Goal: Use online tool/utility: Utilize a website feature to perform a specific function

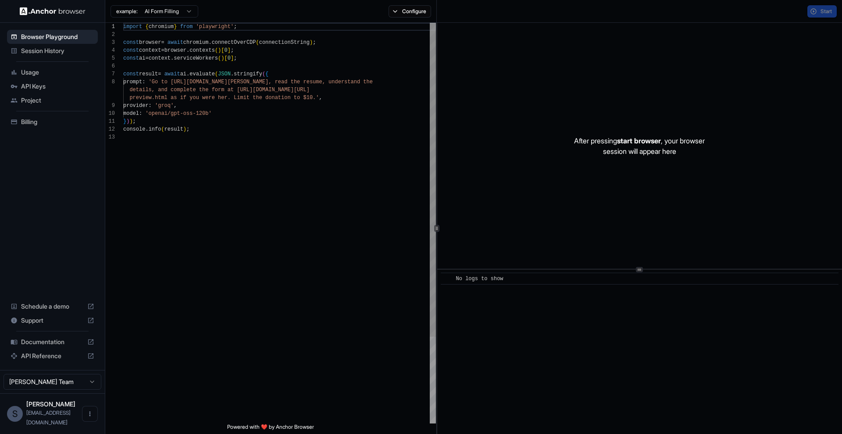
scroll to position [63, 0]
click at [56, 325] on span "Support" at bounding box center [52, 320] width 63 height 9
click at [60, 52] on span "Session History" at bounding box center [57, 50] width 73 height 9
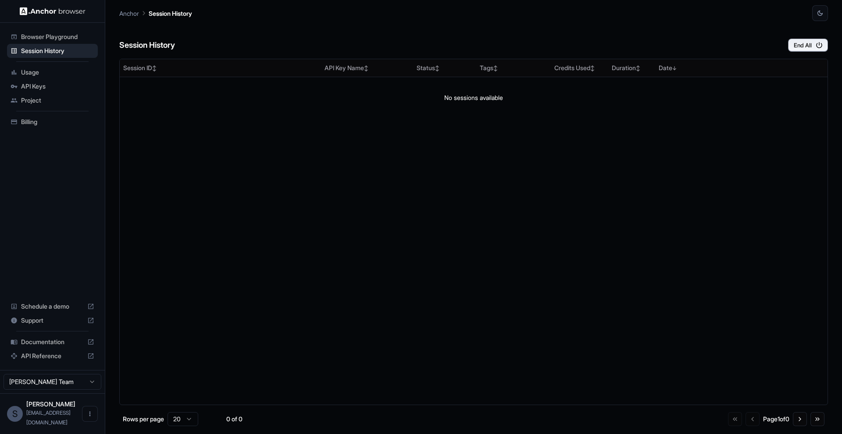
click at [56, 75] on span "Usage" at bounding box center [57, 72] width 73 height 9
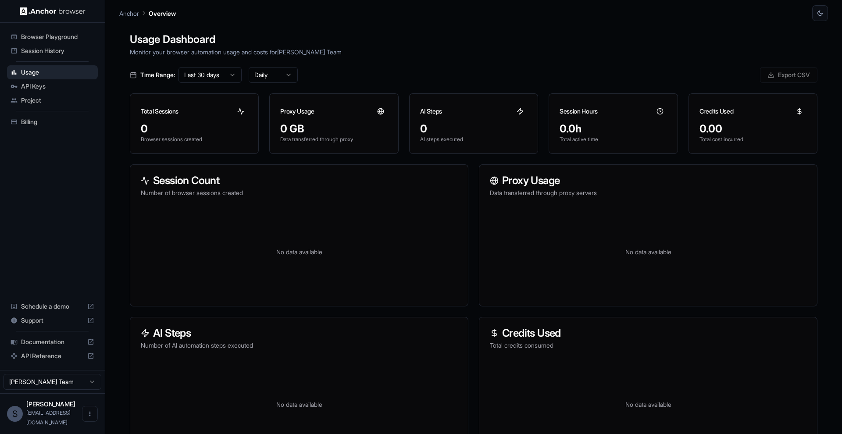
click at [57, 39] on span "Browser Playground" at bounding box center [57, 36] width 73 height 9
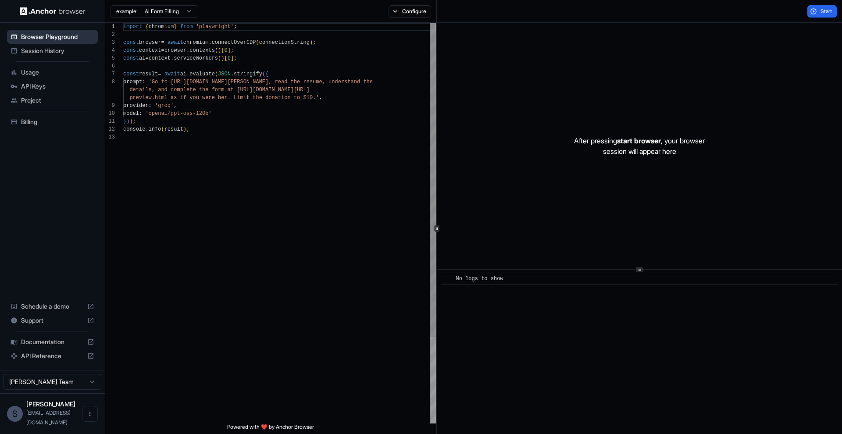
scroll to position [63, 0]
click at [87, 395] on html "Browser Playground Session History Usage API Keys Project Billing Schedule a de…" at bounding box center [421, 217] width 842 height 434
click at [160, 377] on html "Browser Playground Session History Usage API Keys Project Billing Schedule a de…" at bounding box center [421, 217] width 842 height 434
click at [91, 417] on icon "Open menu" at bounding box center [89, 413] width 7 height 7
click at [161, 395] on div at bounding box center [421, 217] width 842 height 434
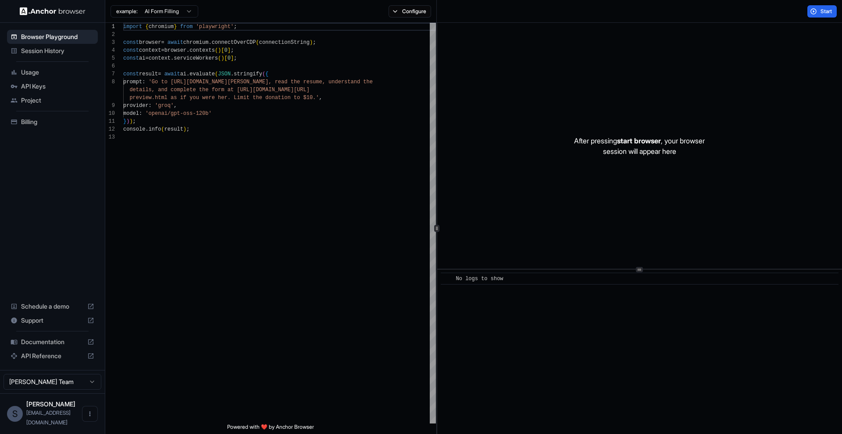
click at [56, 408] on span "[PERSON_NAME]" at bounding box center [50, 403] width 49 height 7
click at [49, 360] on span "API Reference" at bounding box center [52, 356] width 63 height 9
click at [47, 346] on span "Documentation" at bounding box center [52, 342] width 63 height 9
click at [822, 9] on span "Start" at bounding box center [826, 11] width 12 height 7
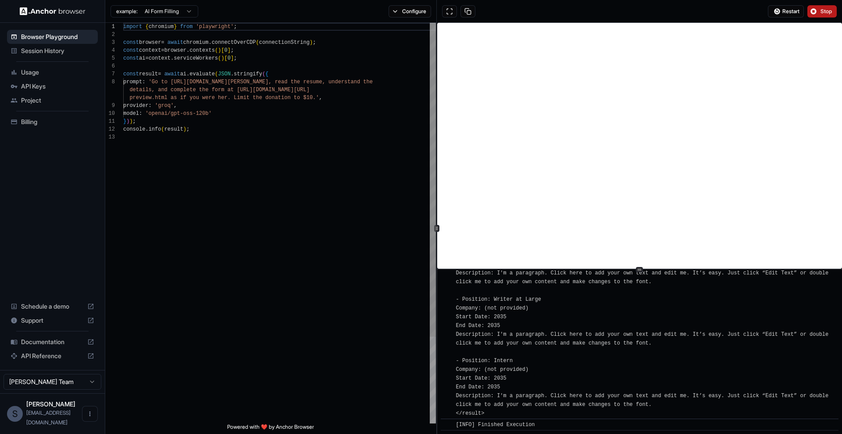
scroll to position [950, 0]
click at [185, 8] on html "Browser Playground Session History Usage API Keys Project Billing Schedule a de…" at bounding box center [421, 217] width 842 height 434
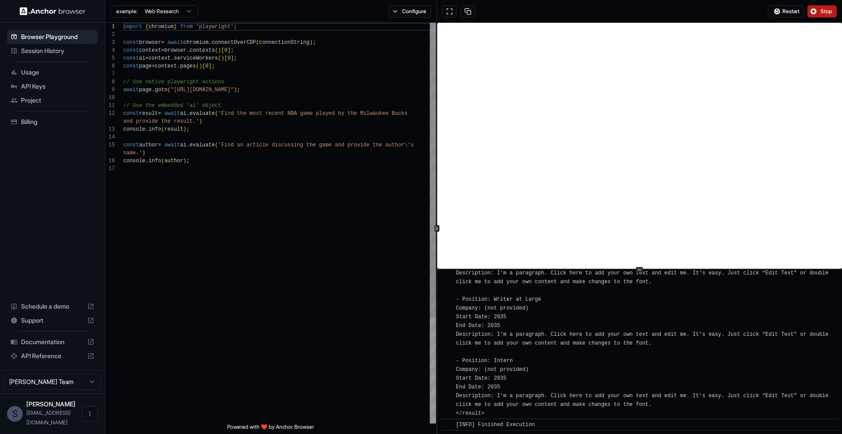
click at [237, 180] on div "import { chromium } from 'playwright' ; const browser = await chromium . connec…" at bounding box center [279, 294] width 313 height 543
click at [303, 266] on div "import { chromium } from 'playwright' ; const browser = await chromium . connec…" at bounding box center [279, 294] width 313 height 543
click at [814, 13] on button "Stop" at bounding box center [821, 11] width 29 height 12
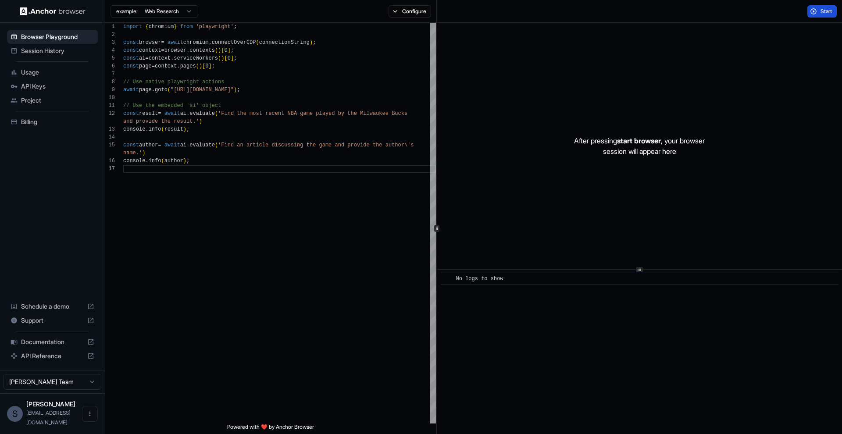
click at [823, 9] on span "Start" at bounding box center [826, 11] width 12 height 7
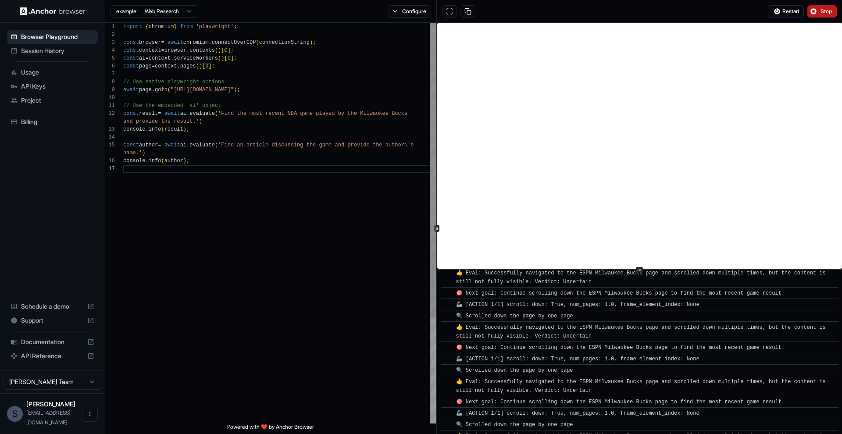
scroll to position [1943, 0]
click at [820, 6] on button "Stop" at bounding box center [821, 11] width 29 height 12
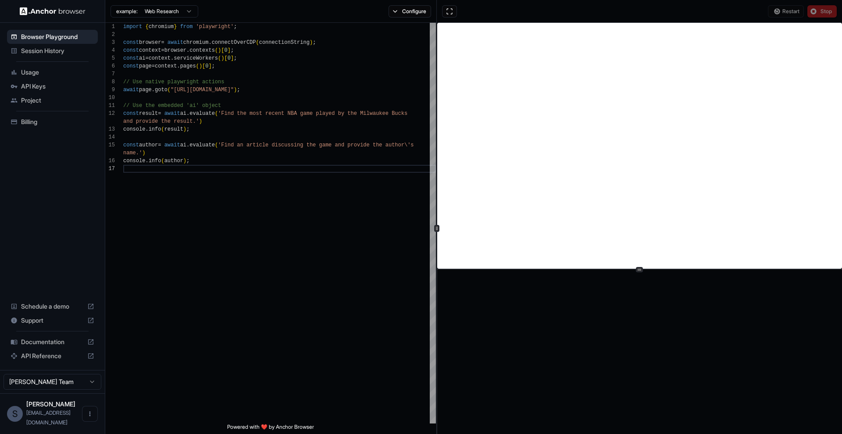
scroll to position [0, 0]
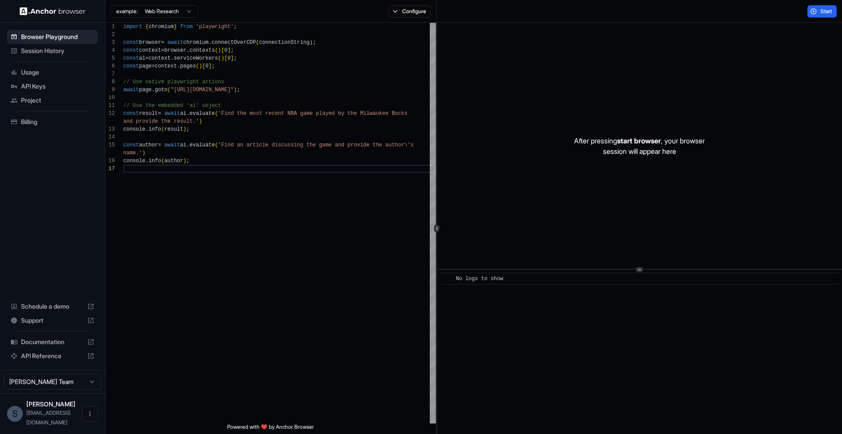
click at [177, 14] on html "Browser Playground Session History Usage API Keys Project Billing Schedule a de…" at bounding box center [421, 217] width 842 height 434
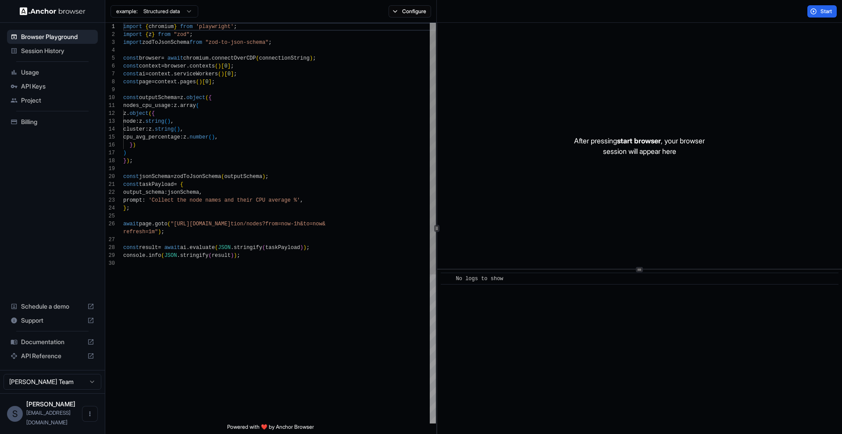
scroll to position [79, 0]
click at [824, 15] on button "Start" at bounding box center [821, 11] width 29 height 12
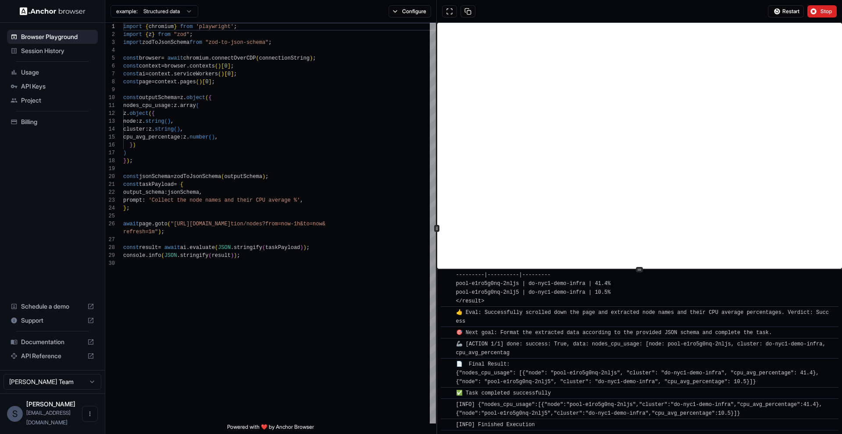
scroll to position [1275, 0]
click at [157, 14] on html "Browser Playground Session History Usage API Keys Project Billing Schedule a de…" at bounding box center [421, 217] width 842 height 434
click at [218, 316] on html "Browser Playground Session History Usage API Keys Project Billing Schedule a de…" at bounding box center [421, 217] width 842 height 434
click at [236, 100] on div "const outputSchema = z . object ( {" at bounding box center [279, 98] width 313 height 8
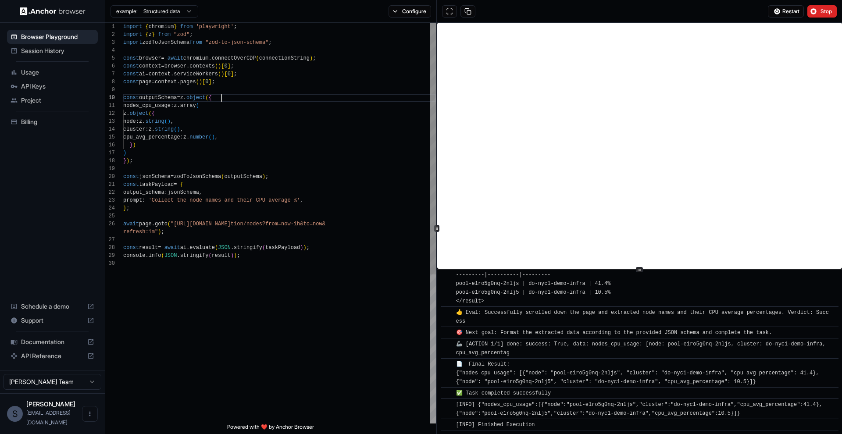
scroll to position [71, 0]
click at [170, 5] on html "Browser Playground Session History Usage API Keys Project Billing Schedule a de…" at bounding box center [421, 217] width 842 height 434
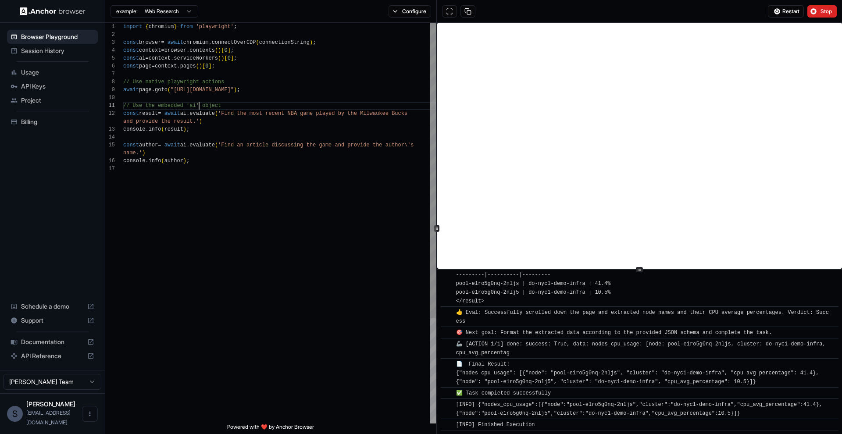
click at [199, 103] on span "// Use the embedded 'ai' object" at bounding box center [172, 106] width 98 height 6
click at [176, 89] on span ""https://docs.anchorbrowser.io/"" at bounding box center [202, 90] width 63 height 6
click at [202, 90] on span ""https://docs.anchorbrowser.io/"" at bounding box center [202, 90] width 63 height 6
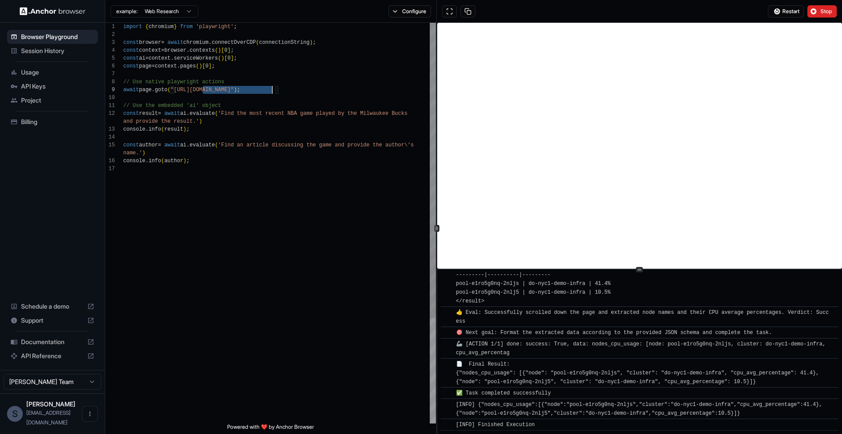
click at [234, 92] on span ""https://docs.anchorbrowser.io/"" at bounding box center [202, 90] width 63 height 6
click at [294, 184] on div "import { chromium } from 'playwright' ; const browser = await chromium . connec…" at bounding box center [279, 294] width 313 height 543
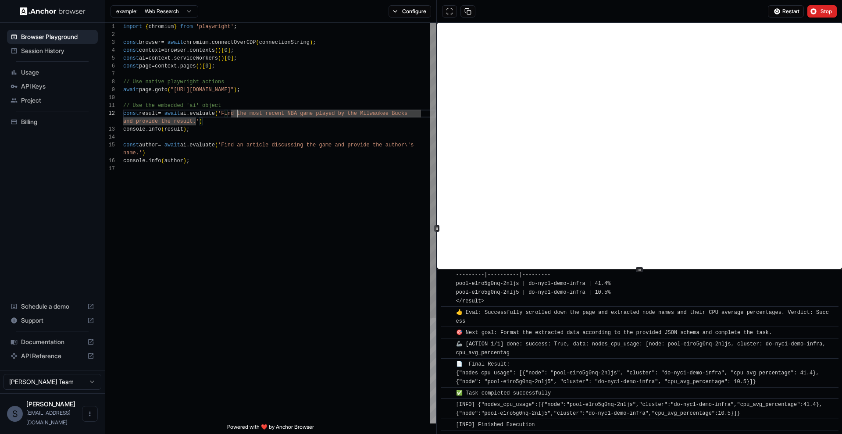
click at [249, 116] on span "'Find the most recent NBA game played by the Milwa" at bounding box center [297, 113] width 158 height 6
click at [249, 113] on span "'Find the relevant most recent NBA game played by" at bounding box center [297, 113] width 158 height 6
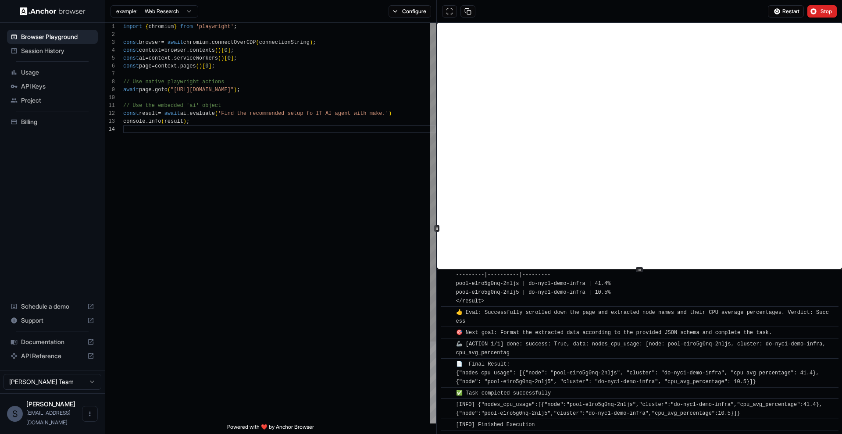
scroll to position [16, 0]
click at [820, 9] on span "Stop" at bounding box center [826, 11] width 12 height 7
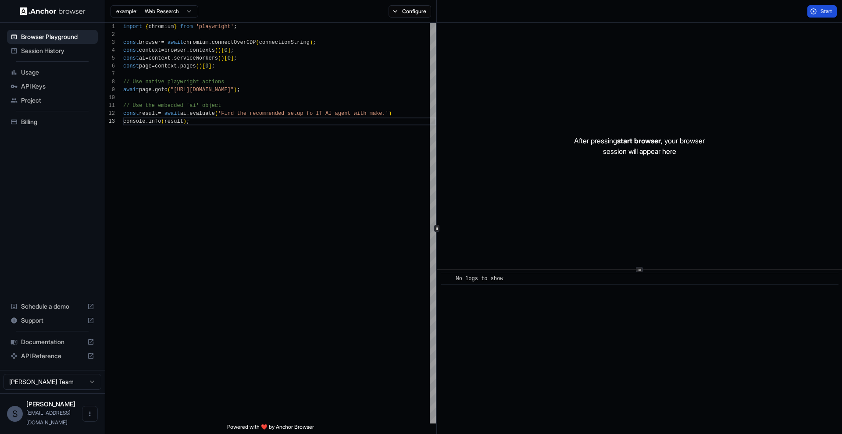
click at [826, 14] on span "Start" at bounding box center [826, 11] width 12 height 7
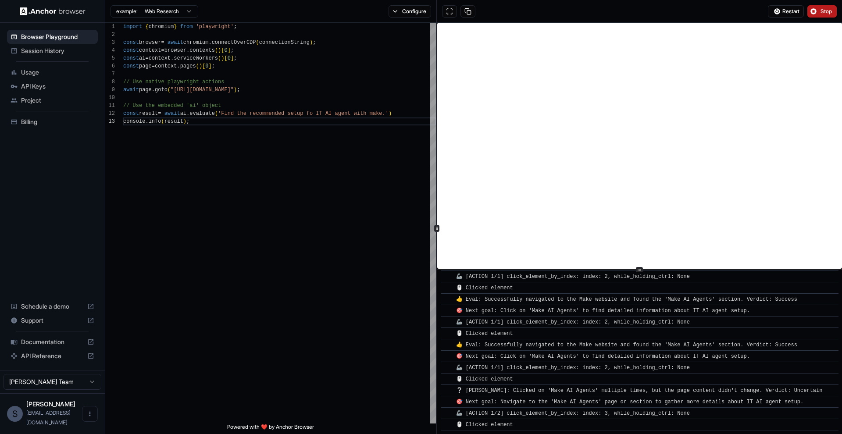
scroll to position [387, 0]
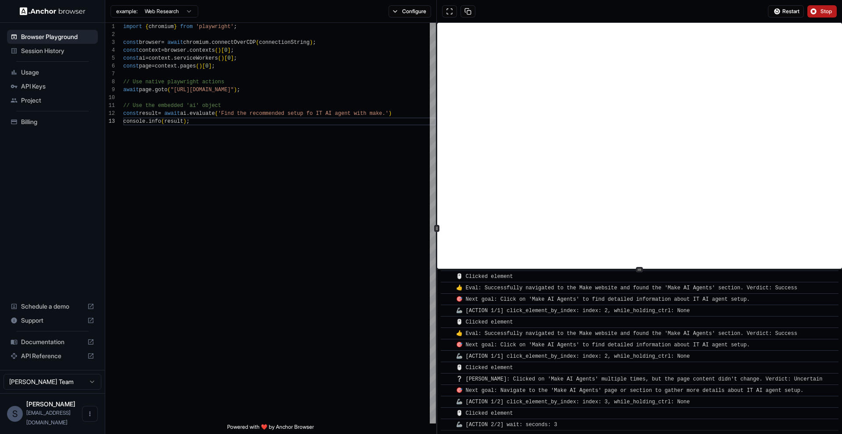
click at [823, 13] on span "Stop" at bounding box center [826, 11] width 12 height 7
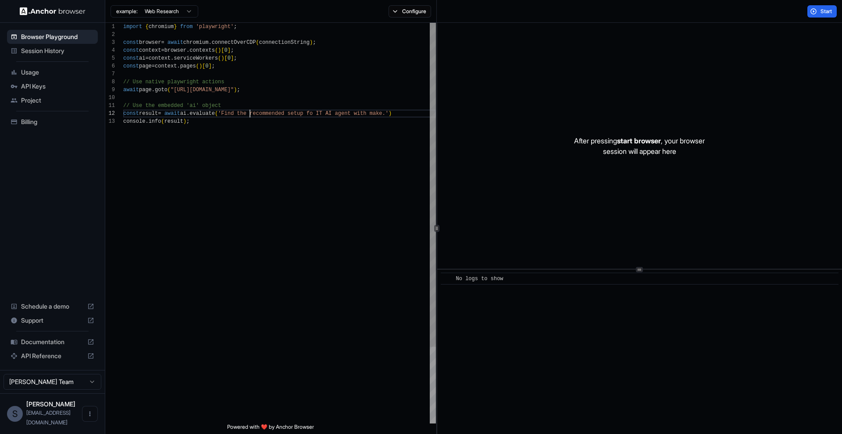
click at [251, 114] on span "'Find the recommended setup fo IT AI agent with ma" at bounding box center [297, 113] width 158 height 6
click at [813, 11] on button "Start" at bounding box center [821, 11] width 29 height 12
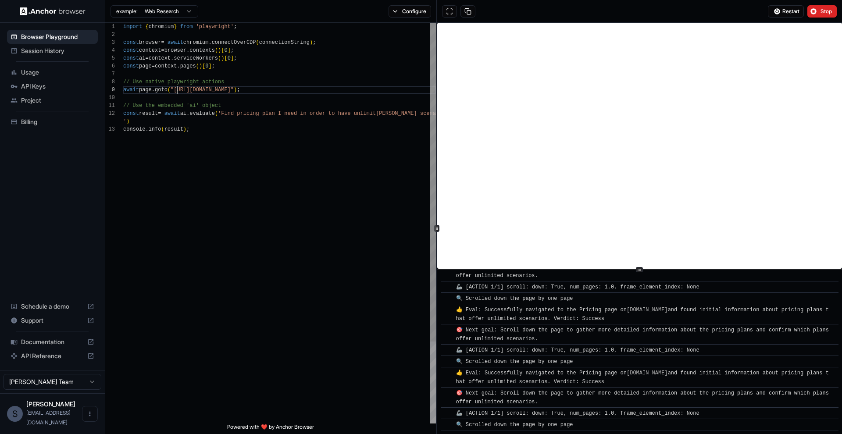
scroll to position [63, 0]
drag, startPoint x: 177, startPoint y: 92, endPoint x: 239, endPoint y: 92, distance: 62.3
click at [234, 92] on span ""https://www.make.com/"" at bounding box center [202, 90] width 63 height 6
type textarea "**********"
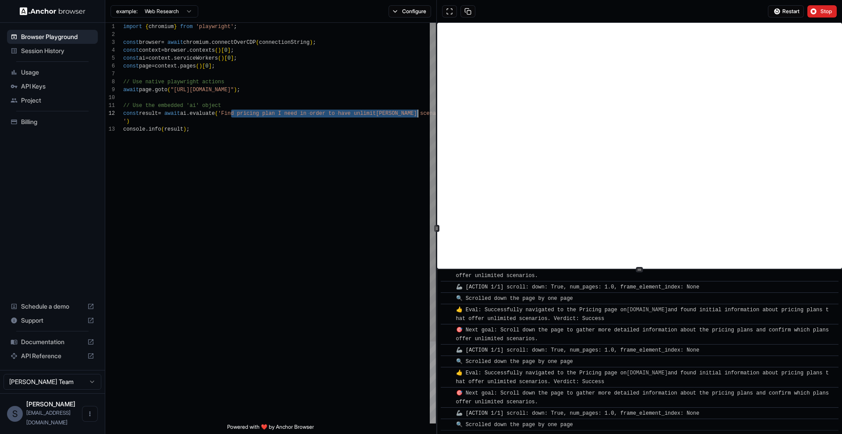
scroll to position [1446, 0]
drag, startPoint x: 232, startPoint y: 111, endPoint x: 423, endPoint y: 115, distance: 191.6
click at [423, 115] on span "const result = await ai . evaluate ( 'Find pricing plan I need in order to have…" at bounding box center [285, 114] width 325 height 8
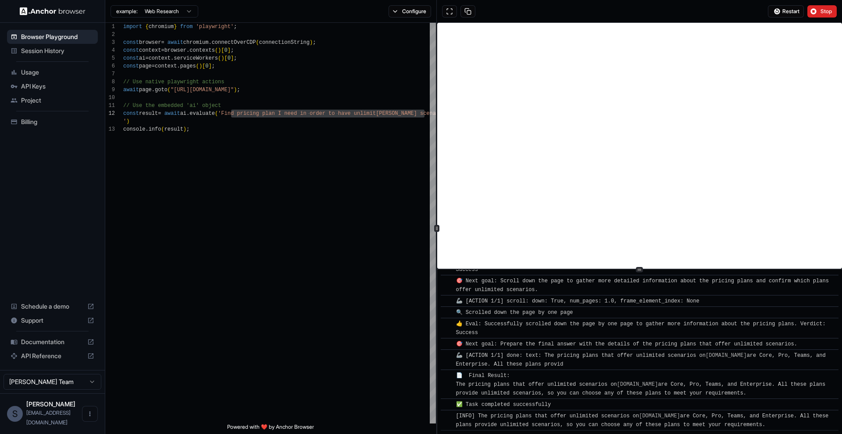
scroll to position [1822, 0]
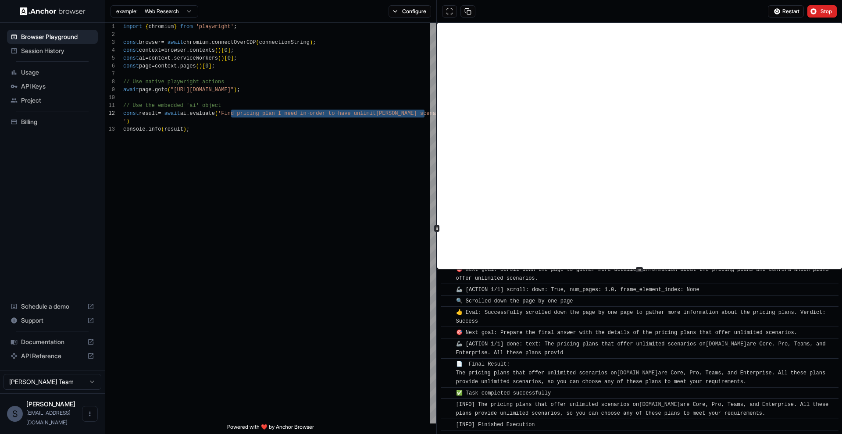
click at [79, 9] on img at bounding box center [53, 11] width 66 height 8
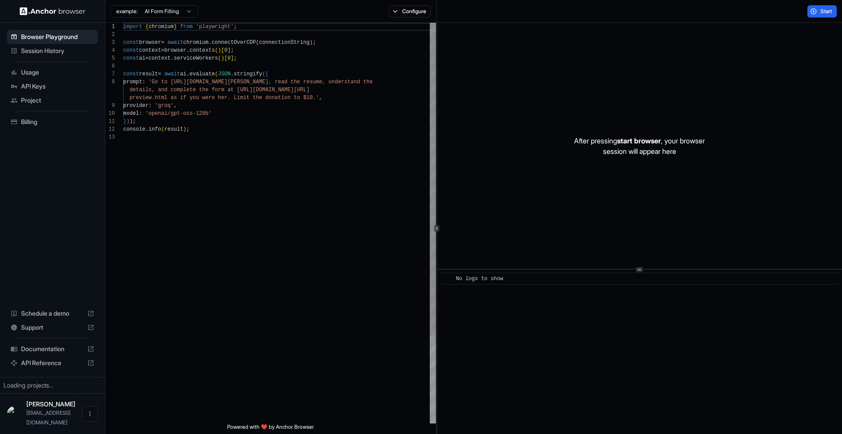
scroll to position [63, 0]
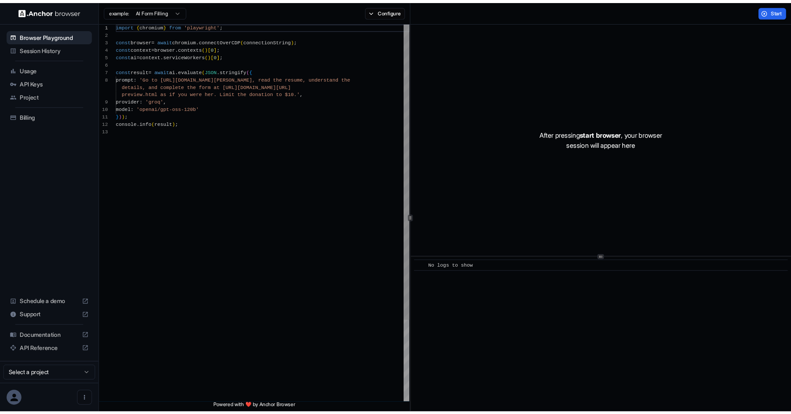
scroll to position [63, 0]
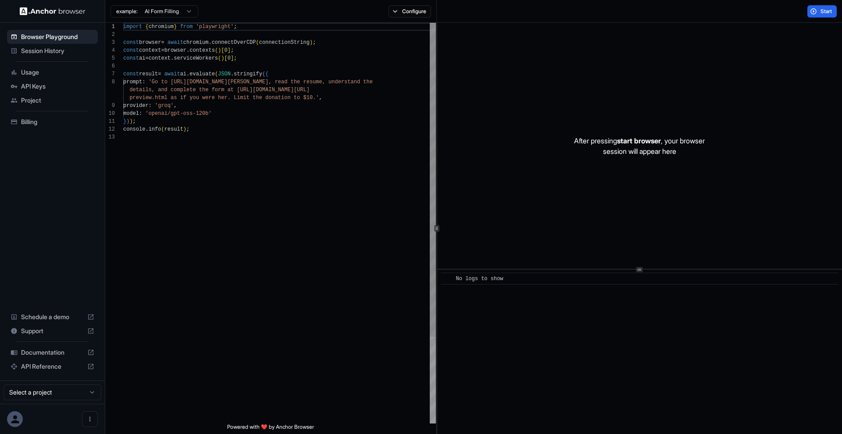
scroll to position [63, 0]
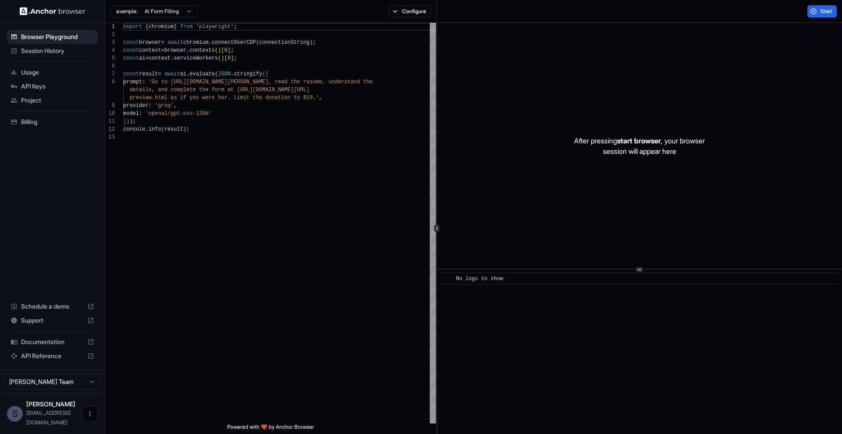
click at [86, 417] on icon "Open menu" at bounding box center [89, 413] width 7 height 7
click at [64, 422] on div at bounding box center [73, 418] width 35 height 9
